Goal: Transaction & Acquisition: Purchase product/service

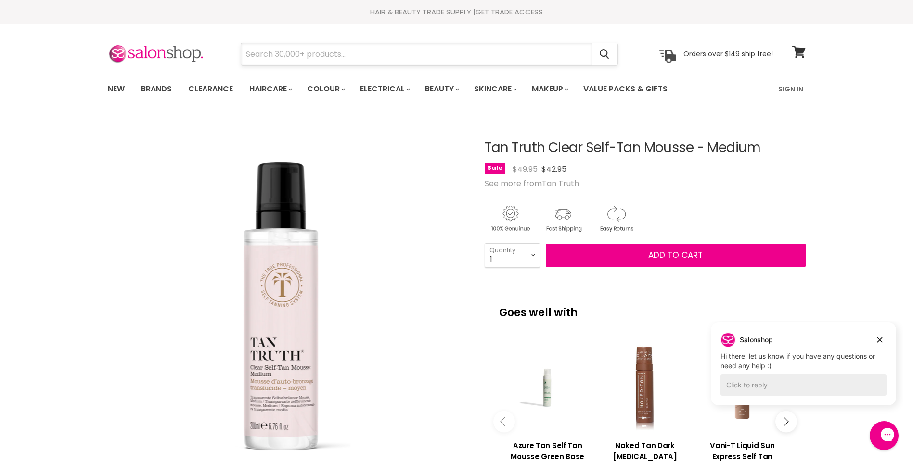
click at [509, 51] on input "Search" at bounding box center [416, 54] width 351 height 22
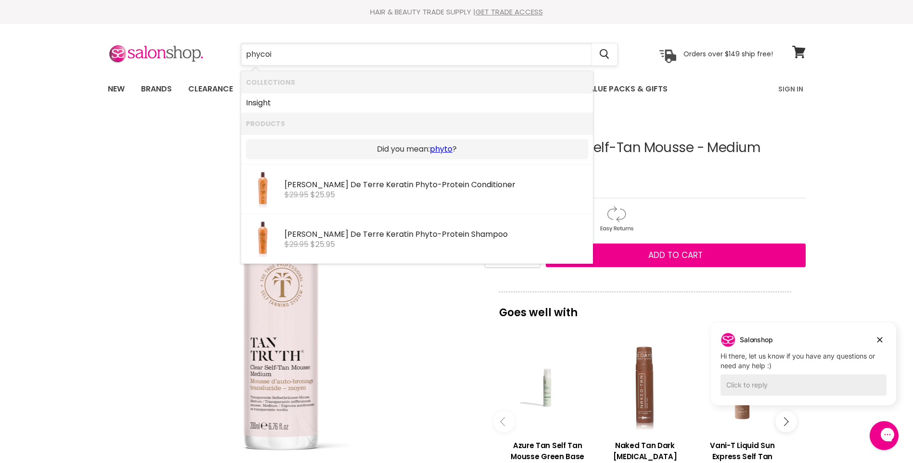
type input "phyco"
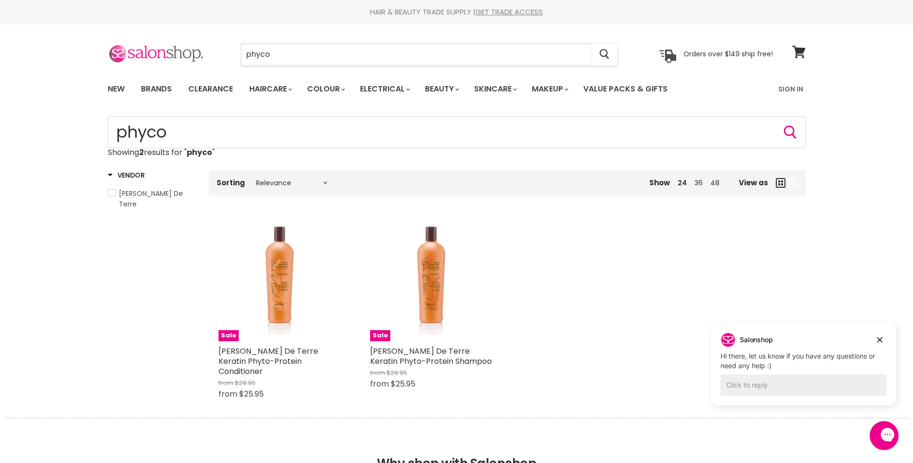
drag, startPoint x: 254, startPoint y: 56, endPoint x: 143, endPoint y: 55, distance: 110.6
click at [144, 55] on div "phyco Cancel Orders over $149 ship free!" at bounding box center [440, 54] width 665 height 22
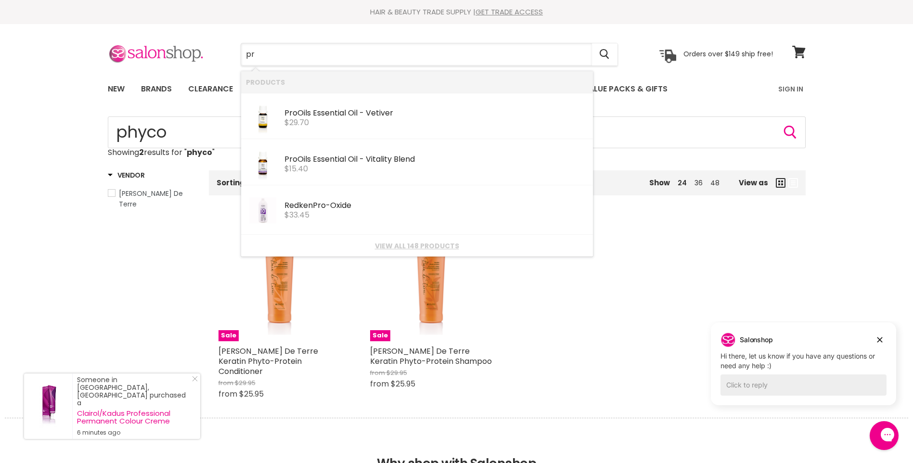
type input "p"
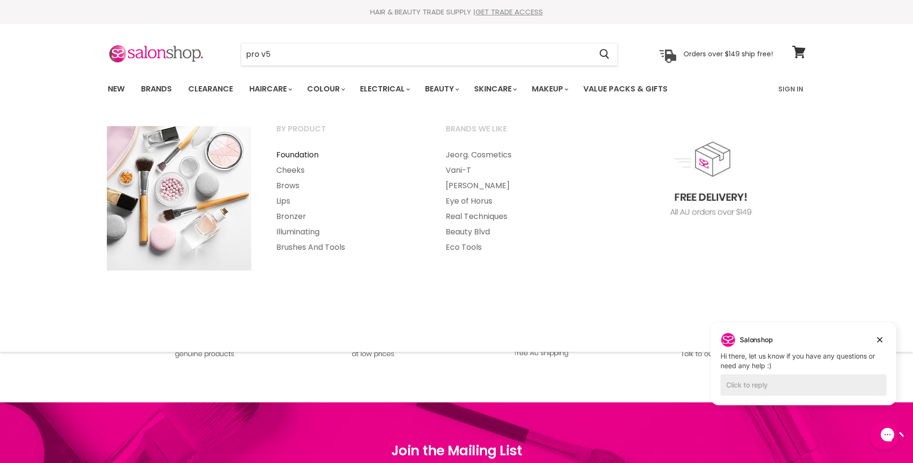
click at [305, 156] on link "Foundation" at bounding box center [347, 154] width 167 height 15
click at [311, 152] on link "Foundation" at bounding box center [347, 154] width 167 height 15
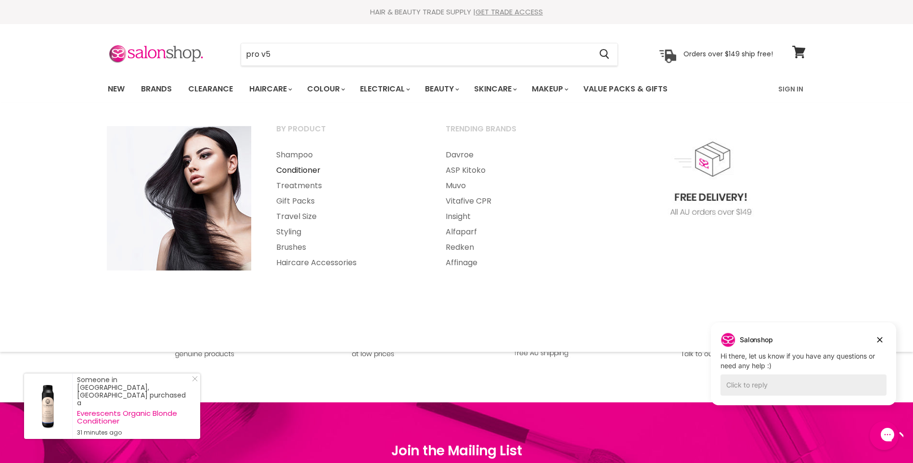
click at [313, 166] on link "Conditioner" at bounding box center [347, 170] width 167 height 15
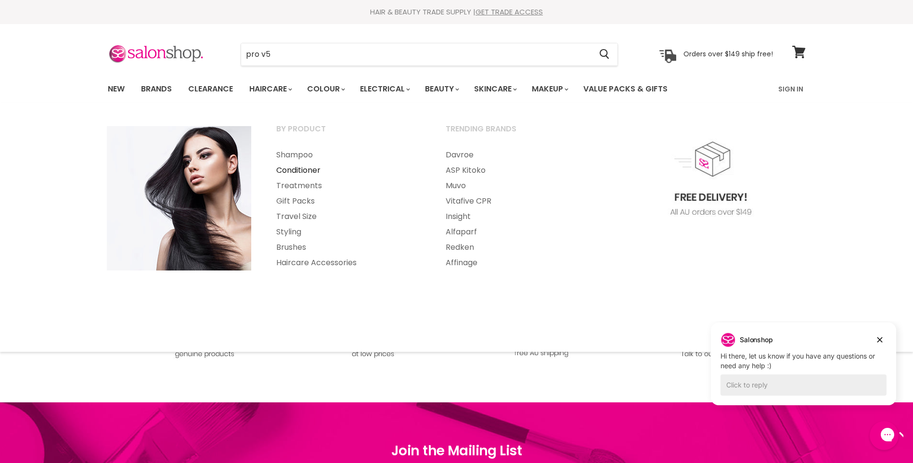
click at [293, 167] on link "Conditioner" at bounding box center [347, 170] width 167 height 15
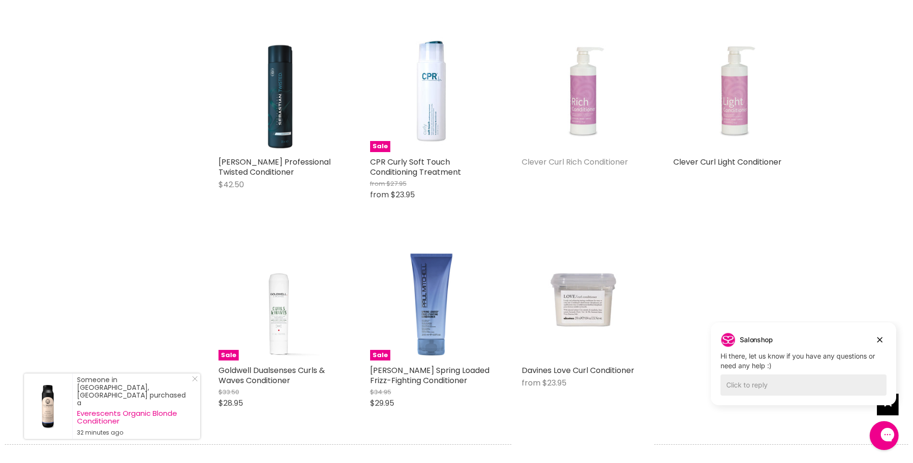
scroll to position [1026, 0]
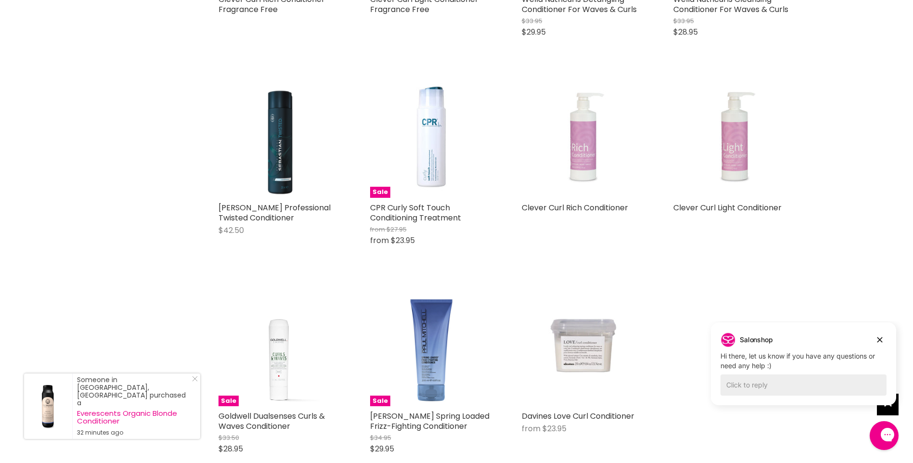
click at [582, 154] on img "Main content" at bounding box center [582, 136] width 92 height 123
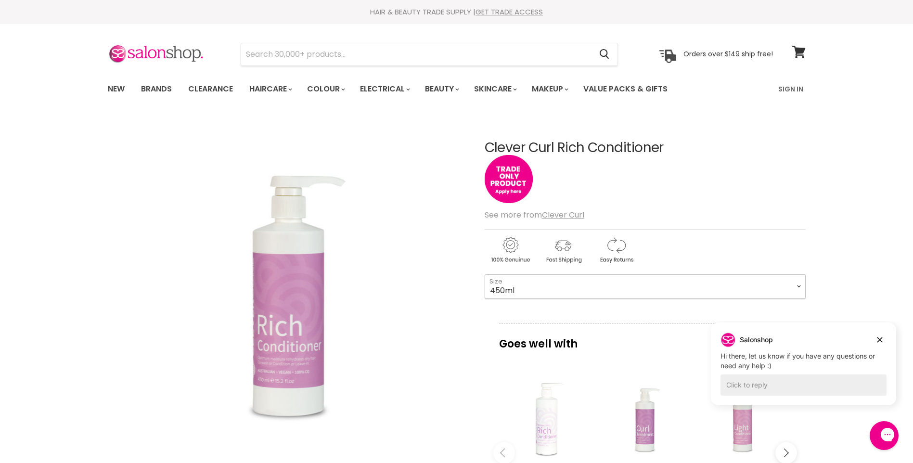
click at [798, 287] on select "450ml 1L 130ml" at bounding box center [644, 286] width 321 height 24
click at [484, 274] on select "450ml 1L 130ml" at bounding box center [644, 286] width 321 height 24
select select "1L"
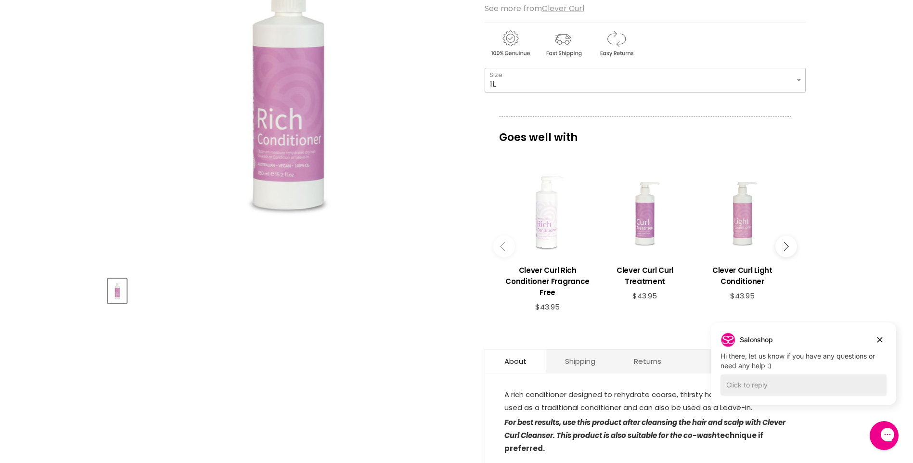
scroll to position [64, 0]
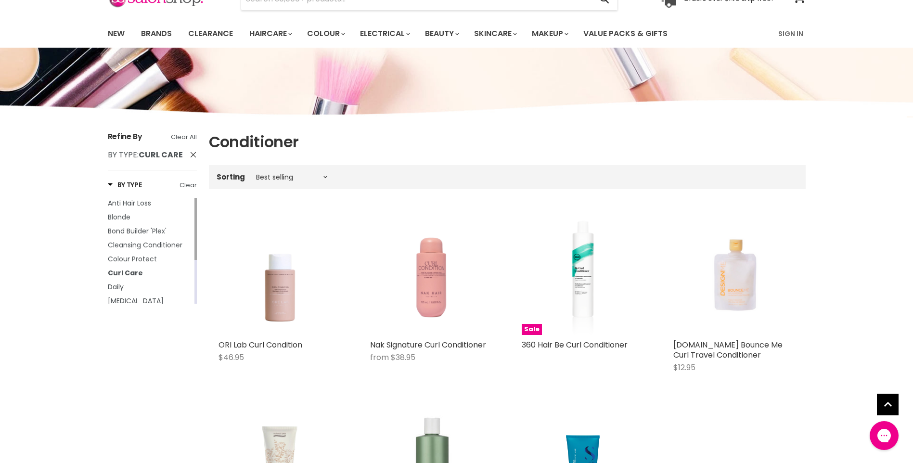
click at [273, 173] on div "Sorting Best selling Featured Price, low to high Price, high to low Alphabetica…" at bounding box center [507, 177] width 597 height 16
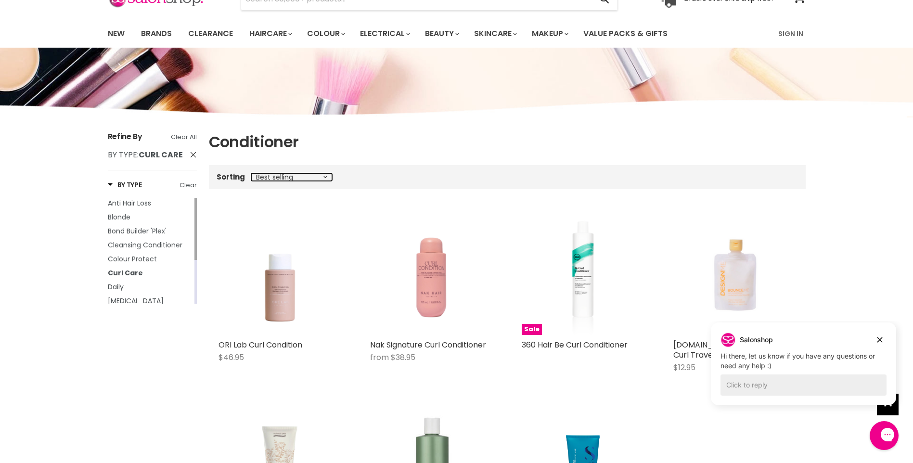
click at [320, 179] on select "Best selling Featured Price, low to high Price, high to low Alphabetically, A-Z…" at bounding box center [291, 177] width 81 height 8
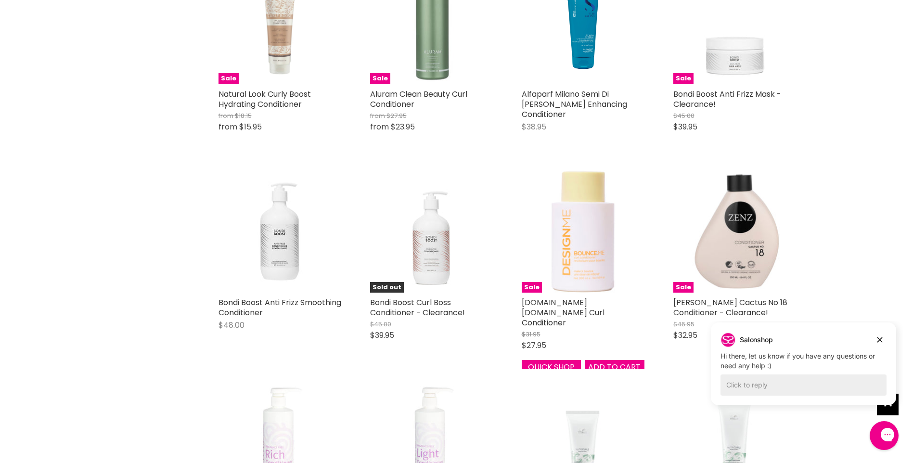
scroll to position [55, 0]
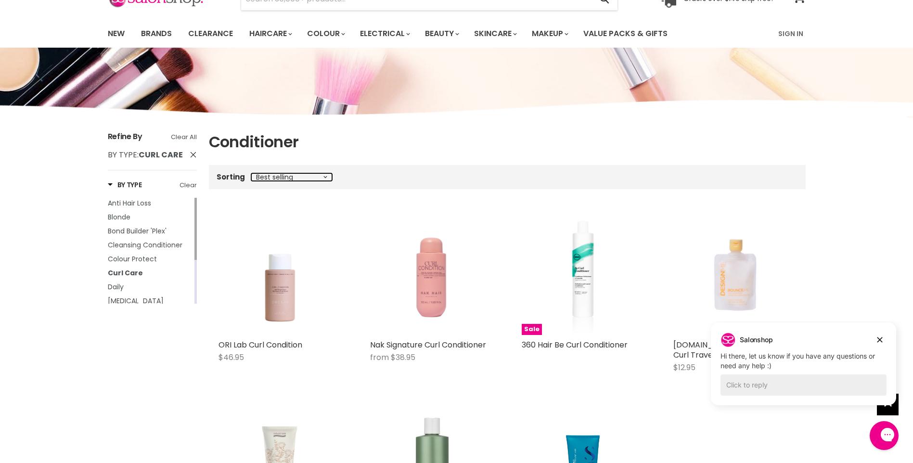
click at [323, 176] on select "Best selling Featured Price, low to high Price, high to low Alphabetically, A-Z…" at bounding box center [291, 177] width 81 height 8
select select "title-ascending"
click at [251, 173] on select "Best selling Featured Price, low to high Price, high to low Alphabetically, A-Z…" at bounding box center [291, 177] width 81 height 8
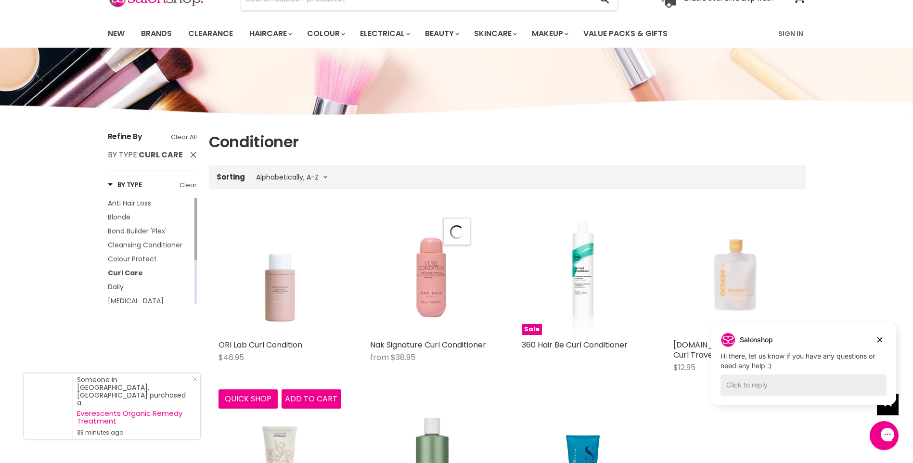
select select "title-ascending"
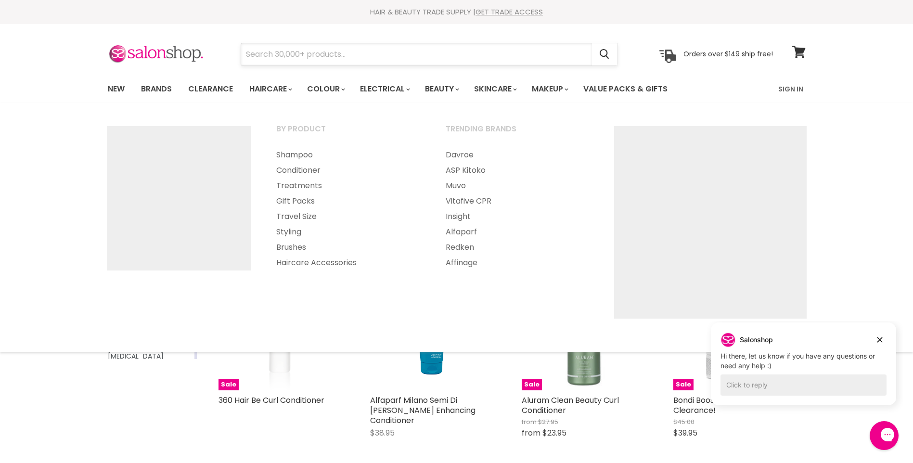
click at [288, 51] on input "Search" at bounding box center [416, 54] width 351 height 22
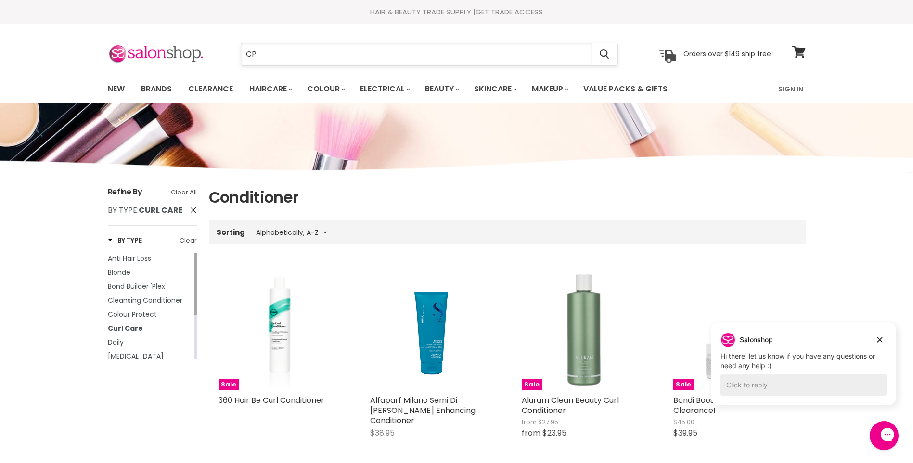
type input "CPR"
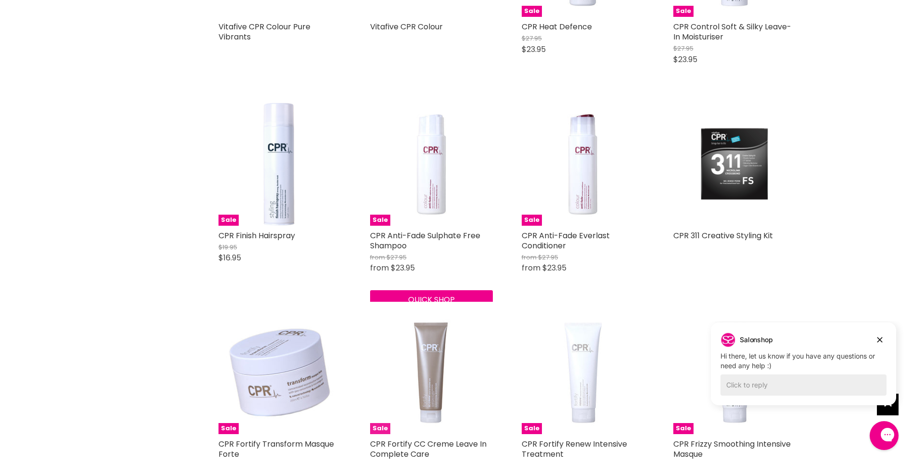
scroll to position [1796, 0]
